Goal: Book appointment/travel/reservation

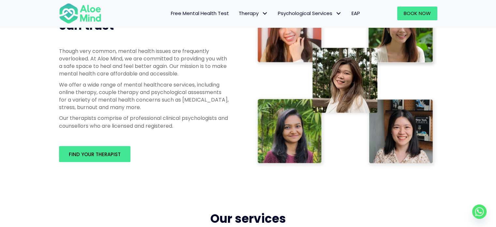
scroll to position [353, 0]
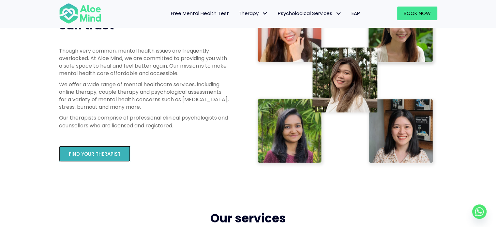
click at [102, 152] on span "Find your therapist" at bounding box center [95, 153] width 52 height 7
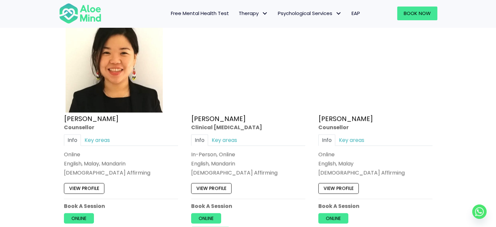
scroll to position [1083, 0]
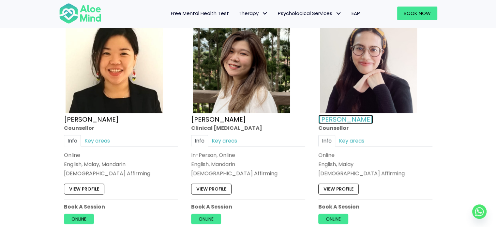
click at [325, 116] on link "Natasha" at bounding box center [345, 118] width 55 height 9
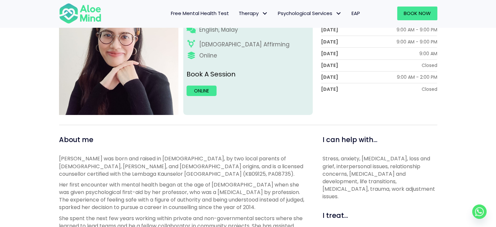
scroll to position [124, 0]
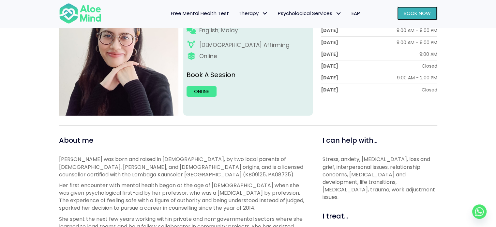
click at [404, 12] on span "Book Now" at bounding box center [417, 13] width 27 height 7
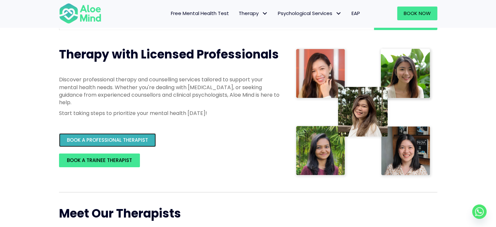
click at [133, 140] on span "BOOK A PROFESSIONAL THERAPIST" at bounding box center [107, 139] width 81 height 7
